Goal: Information Seeking & Learning: Find specific page/section

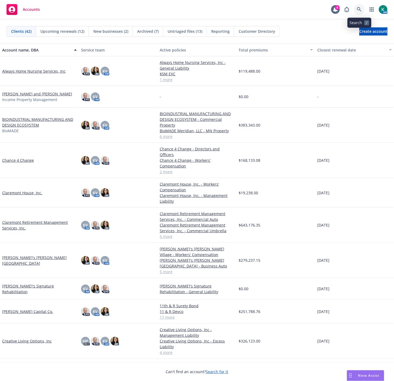
click at [358, 9] on icon at bounding box center [359, 9] width 5 height 5
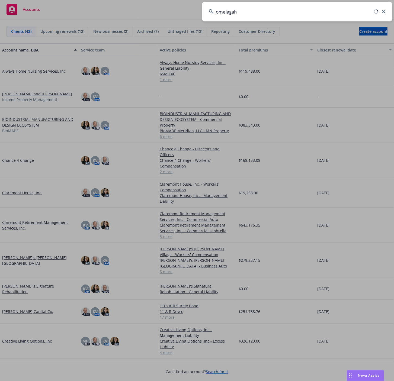
type input "omelagah"
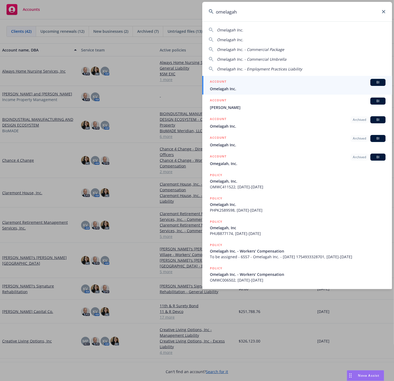
click at [300, 89] on span "Omelagah Inc." at bounding box center [298, 89] width 176 height 6
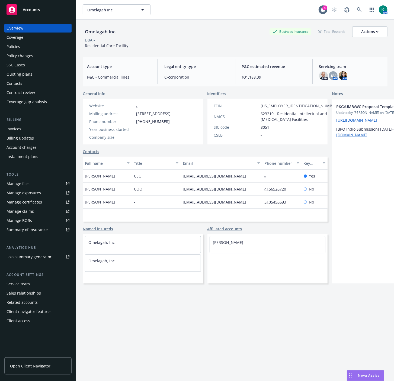
click at [25, 44] on div "Policies" at bounding box center [38, 46] width 63 height 9
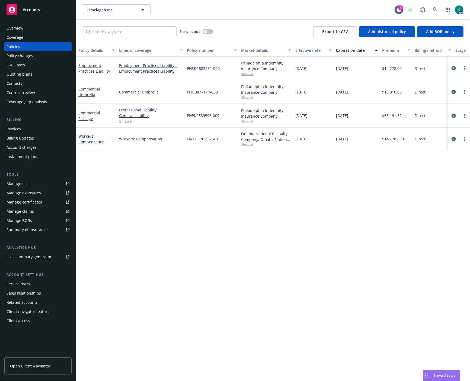
drag, startPoint x: 266, startPoint y: 168, endPoint x: 278, endPoint y: 161, distance: 13.3
click at [266, 168] on div "Policy details Lines of coverage Policy number Market details Effective date Ex…" at bounding box center [272, 213] width 393 height 338
click at [393, 138] on icon "circleInformation" at bounding box center [453, 139] width 4 height 4
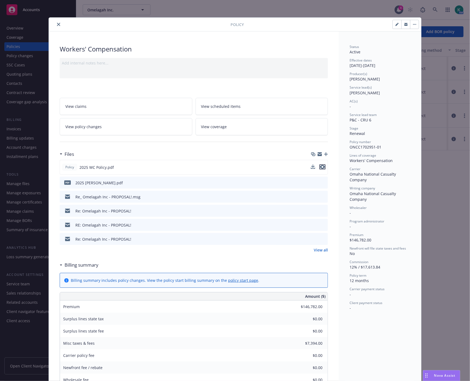
click at [322, 166] on icon "preview file" at bounding box center [322, 167] width 5 height 4
click at [57, 22] on button "close" at bounding box center [58, 24] width 7 height 7
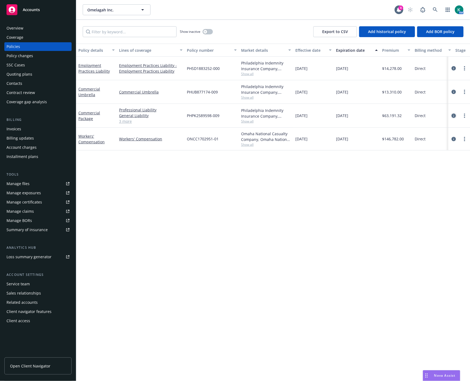
click at [393, 117] on icon "circleInformation" at bounding box center [453, 116] width 4 height 4
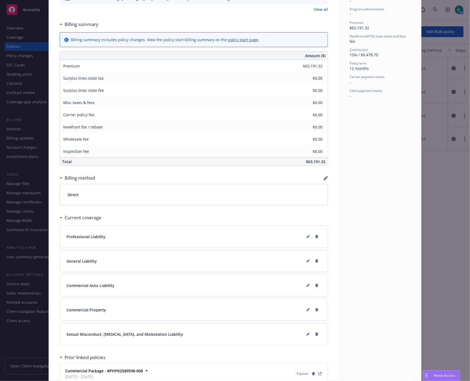
scroll to position [306, 0]
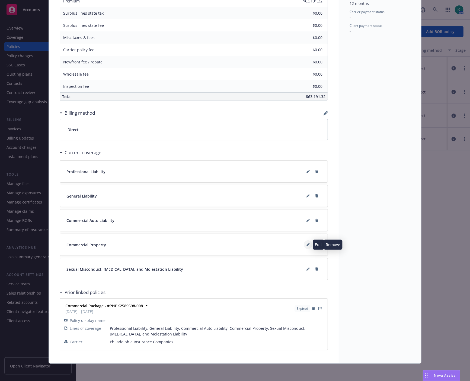
click at [307, 245] on button at bounding box center [307, 244] width 9 height 9
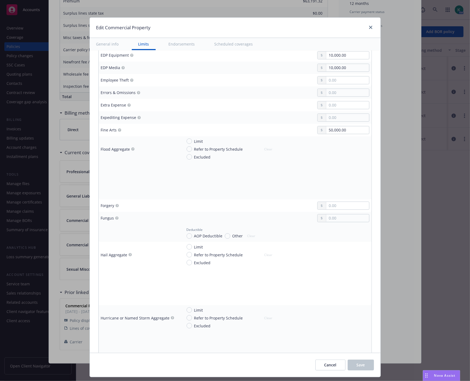
click at [223, 40] on button "Scheduled coverages" at bounding box center [233, 44] width 51 height 12
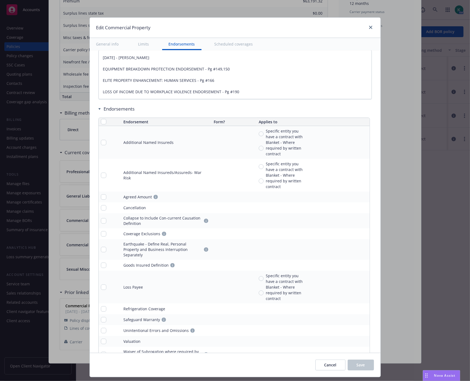
type textarea "x"
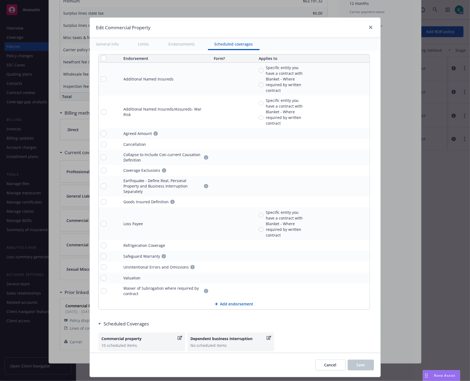
scroll to position [1843, 0]
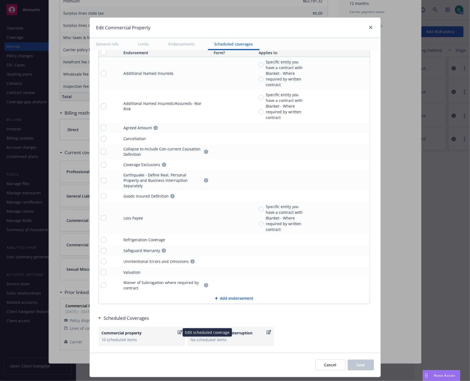
click at [114, 339] on div "Commercial property 10 scheduled items" at bounding box center [141, 336] width 87 height 19
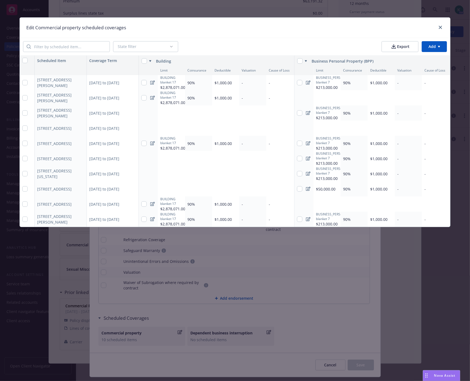
click at [49, 82] on div "[STREET_ADDRESS][PERSON_NAME]" at bounding box center [57, 82] width 41 height 11
click at [393, 28] on icon "close" at bounding box center [439, 27] width 3 height 3
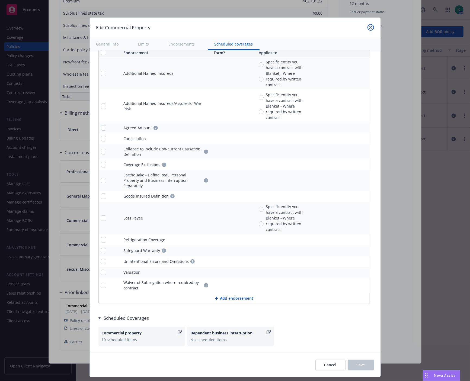
click at [370, 28] on icon "close" at bounding box center [370, 27] width 3 height 3
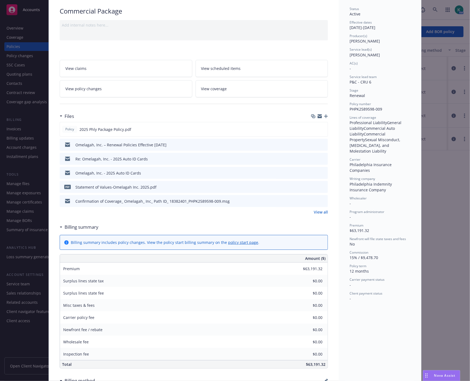
scroll to position [35, 0]
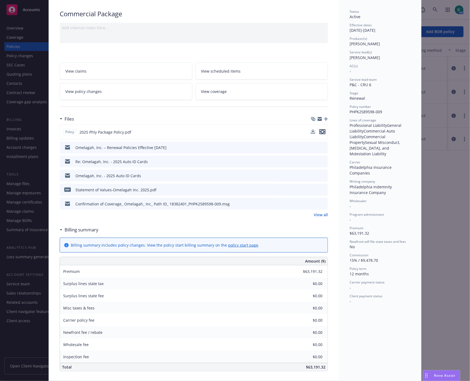
click at [321, 132] on icon "preview file" at bounding box center [322, 132] width 5 height 4
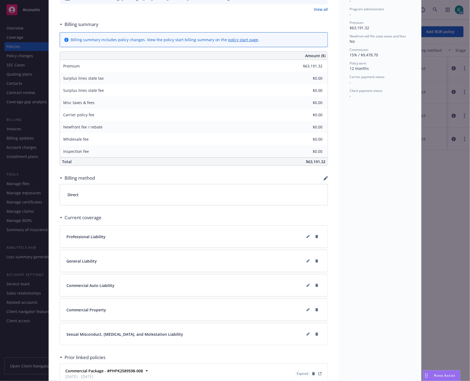
scroll to position [0, 0]
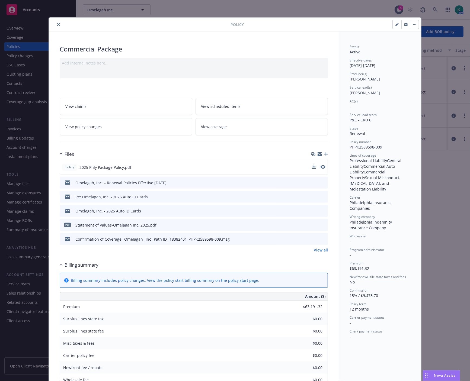
click at [323, 248] on link "View all" at bounding box center [320, 250] width 14 height 6
